Goal: Information Seeking & Learning: Learn about a topic

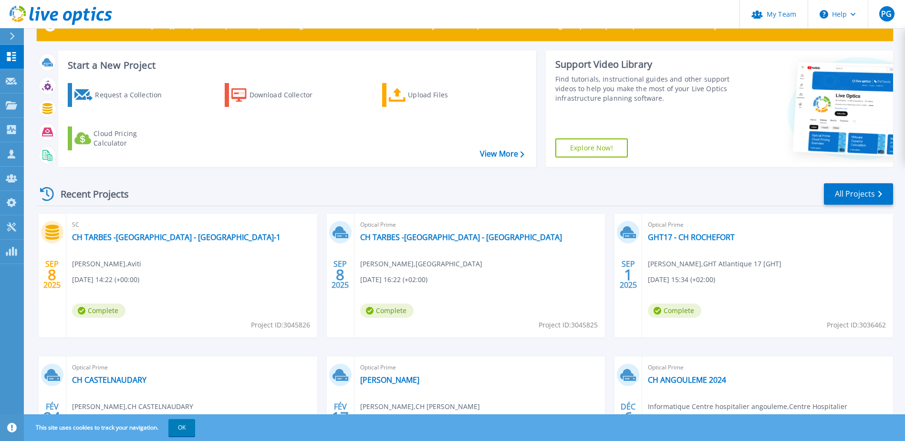
scroll to position [95, 0]
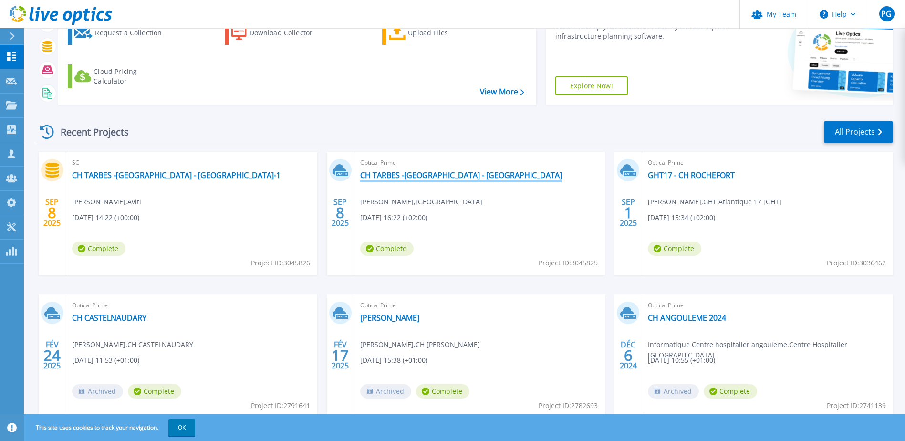
click at [400, 172] on link "CH TARBES -[GEOGRAPHIC_DATA] - [GEOGRAPHIC_DATA]" at bounding box center [461, 175] width 202 height 10
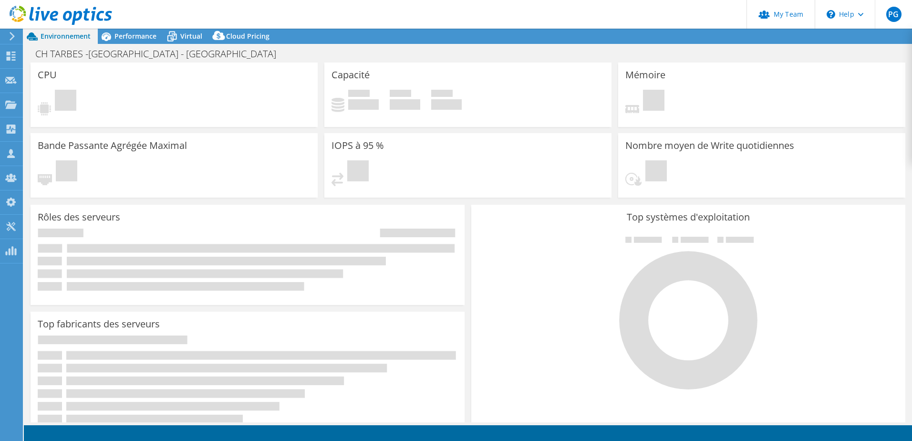
select select "USD"
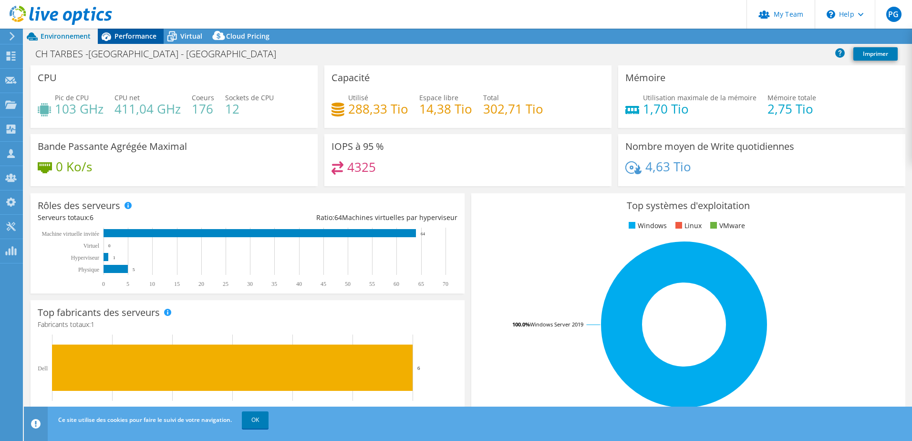
click at [141, 36] on span "Performance" at bounding box center [136, 35] width 42 height 9
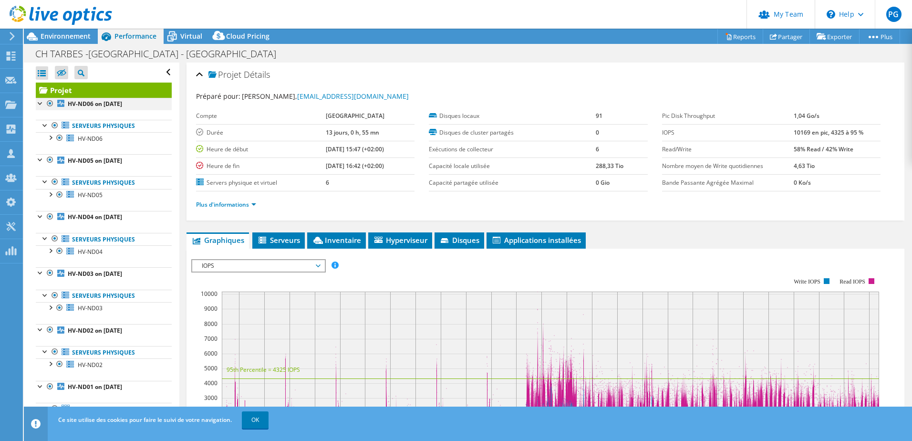
click at [36, 103] on div at bounding box center [41, 103] width 10 height 10
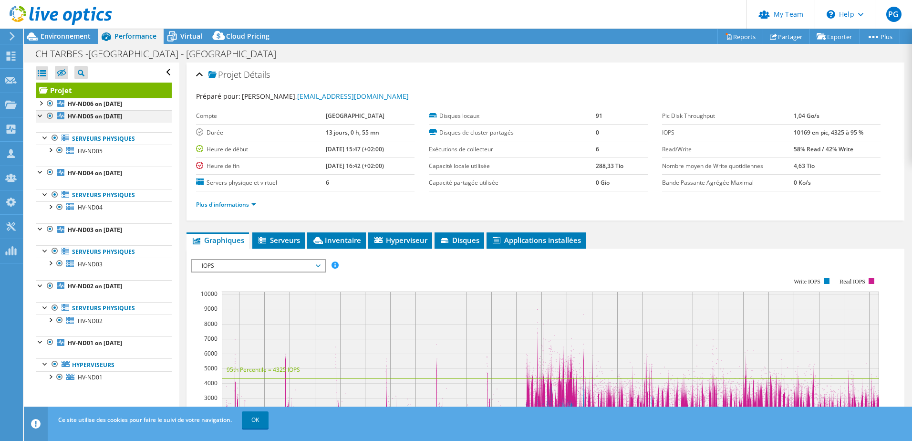
click at [38, 117] on div at bounding box center [41, 115] width 10 height 10
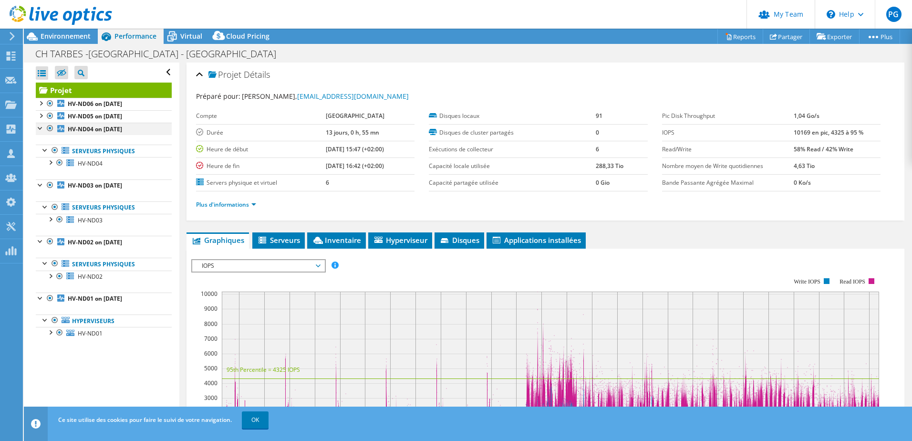
click at [40, 127] on div at bounding box center [41, 128] width 10 height 10
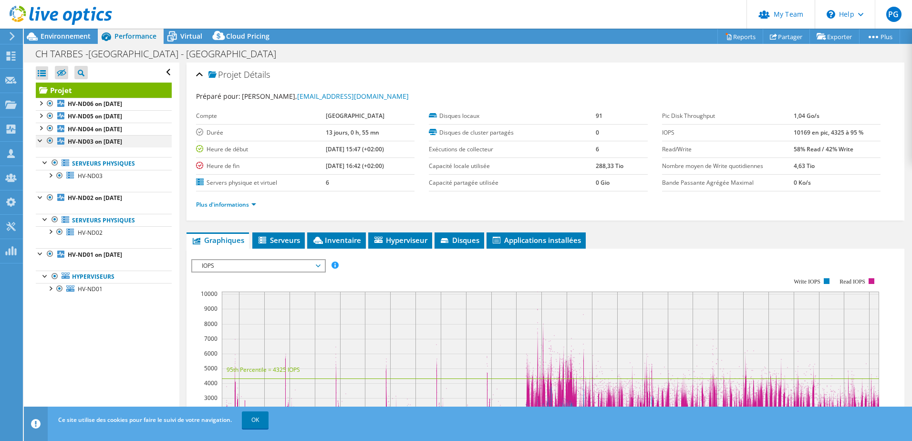
click at [40, 141] on div at bounding box center [41, 140] width 10 height 10
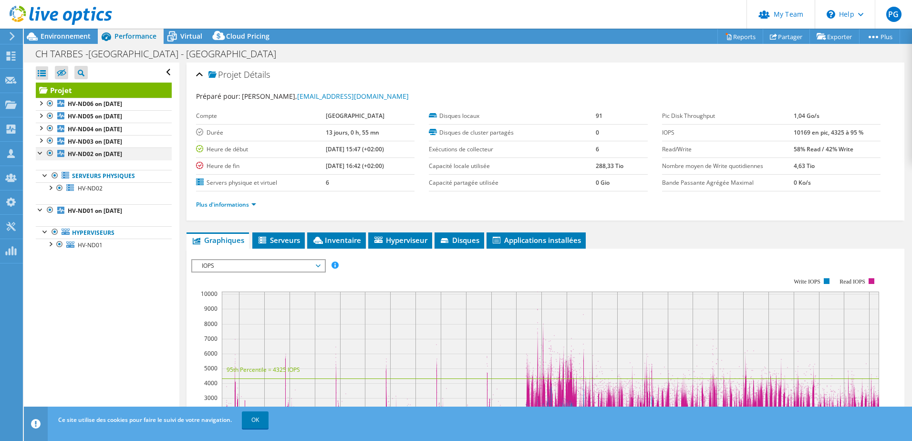
click at [40, 153] on div at bounding box center [41, 152] width 10 height 10
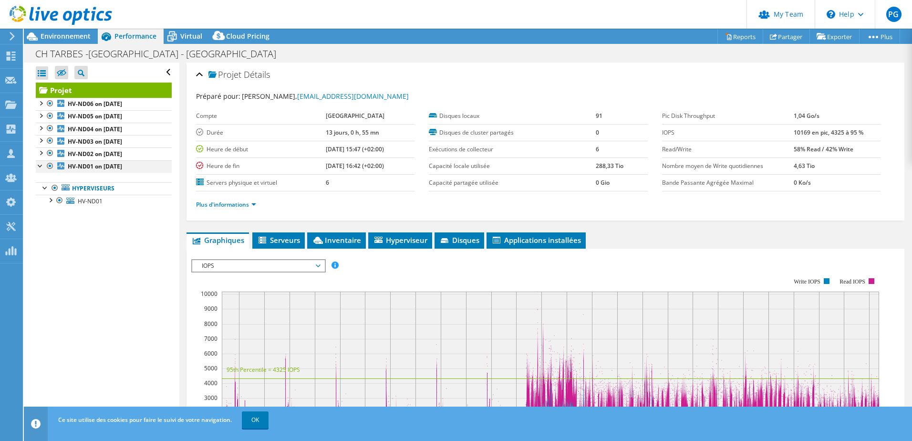
click at [42, 167] on div at bounding box center [41, 165] width 10 height 10
click at [41, 168] on div at bounding box center [41, 165] width 10 height 10
click at [79, 198] on span "HV-ND01" at bounding box center [90, 201] width 25 height 8
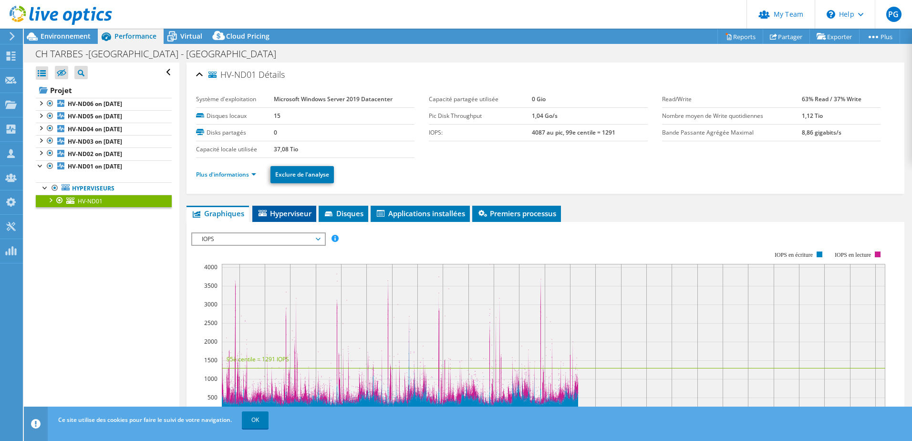
click at [284, 213] on span "Hyperviseur" at bounding box center [284, 214] width 54 height 10
